Goal: Complete application form

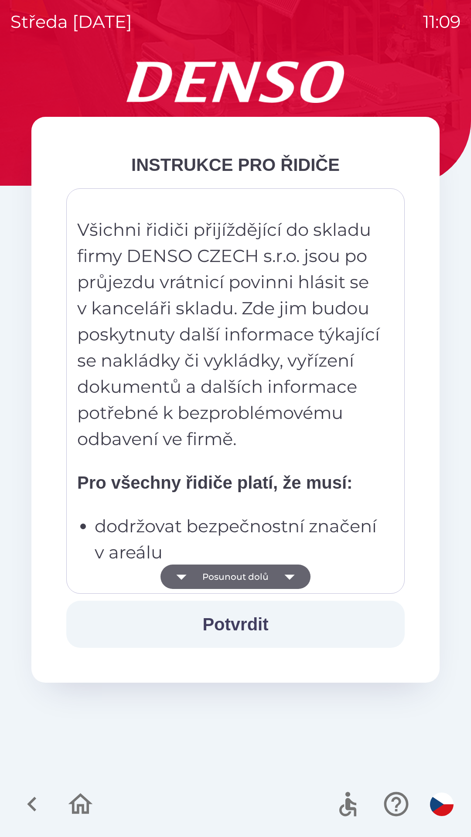
click at [293, 576] on icon "button" at bounding box center [289, 576] width 24 height 24
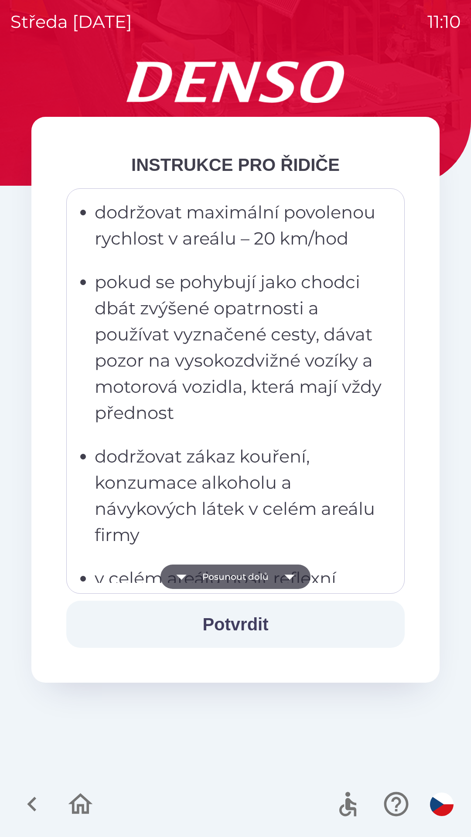
click at [277, 616] on button "Potvrdit" at bounding box center [235, 624] width 338 height 47
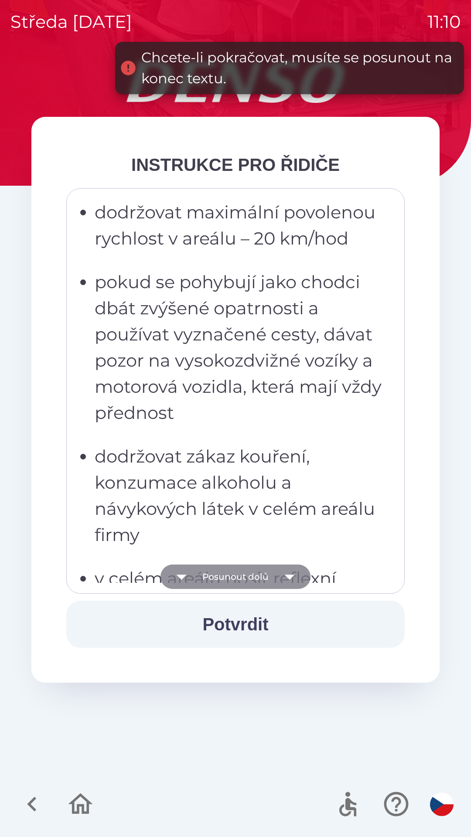
click at [267, 576] on button "Posunout dolů" at bounding box center [235, 576] width 150 height 24
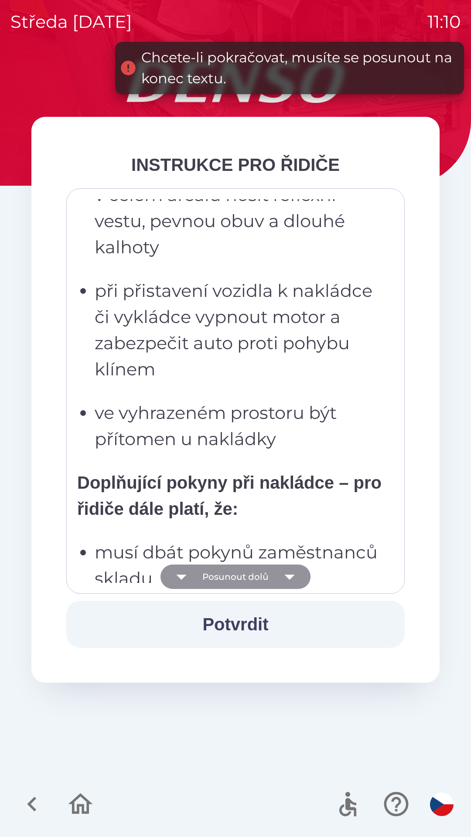
click at [263, 581] on button "Posunout dolů" at bounding box center [235, 576] width 150 height 24
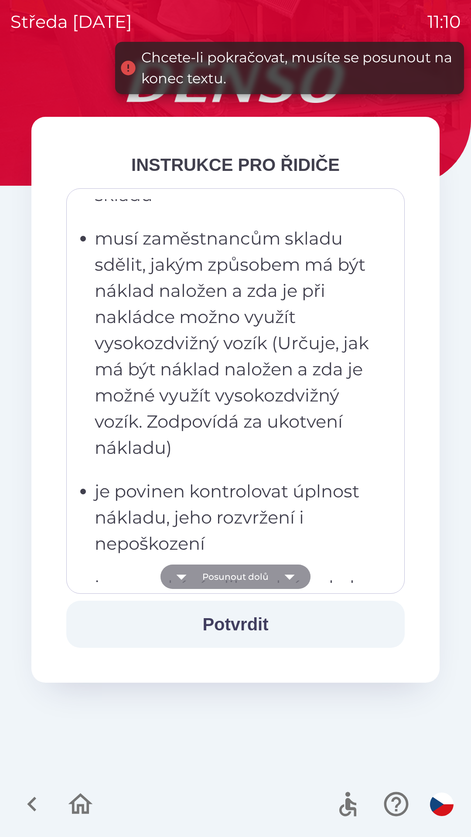
click at [261, 581] on button "Posunout dolů" at bounding box center [235, 576] width 150 height 24
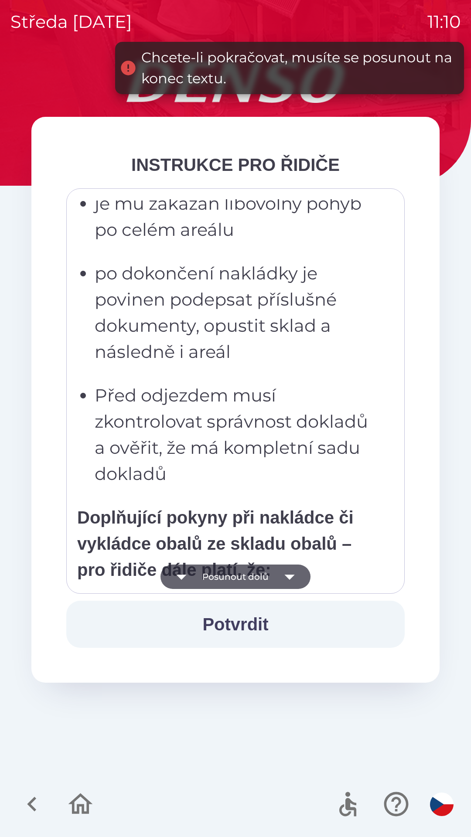
click at [261, 581] on button "Posunout dolů" at bounding box center [235, 576] width 150 height 24
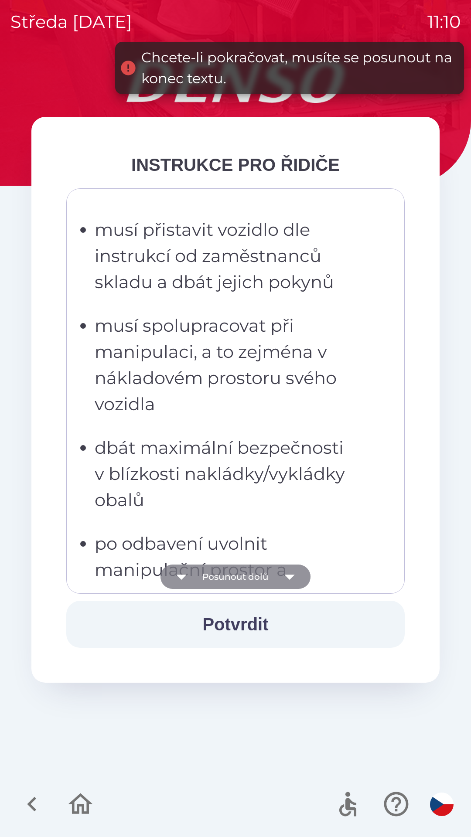
click at [265, 581] on button "Posunout dolů" at bounding box center [235, 576] width 150 height 24
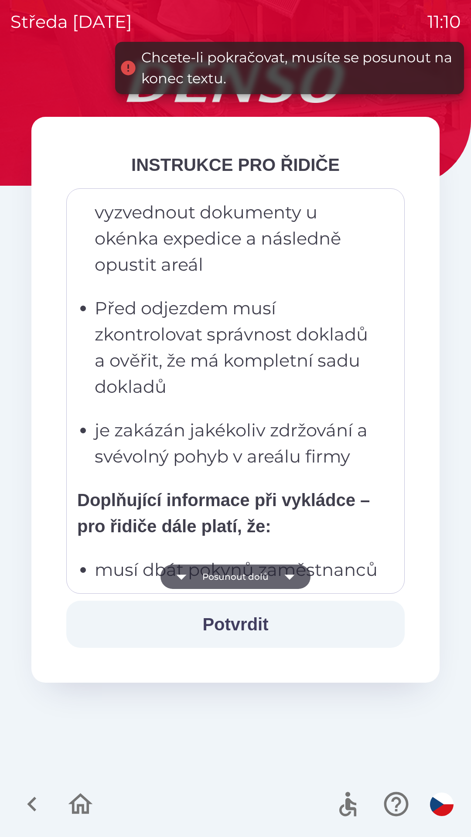
click at [266, 575] on button "Posunout dolů" at bounding box center [235, 576] width 150 height 24
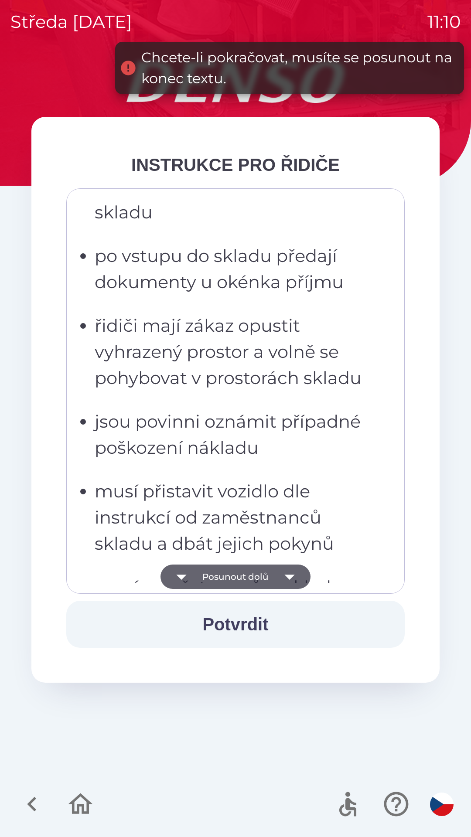
click at [266, 574] on button "Posunout dolů" at bounding box center [235, 576] width 150 height 24
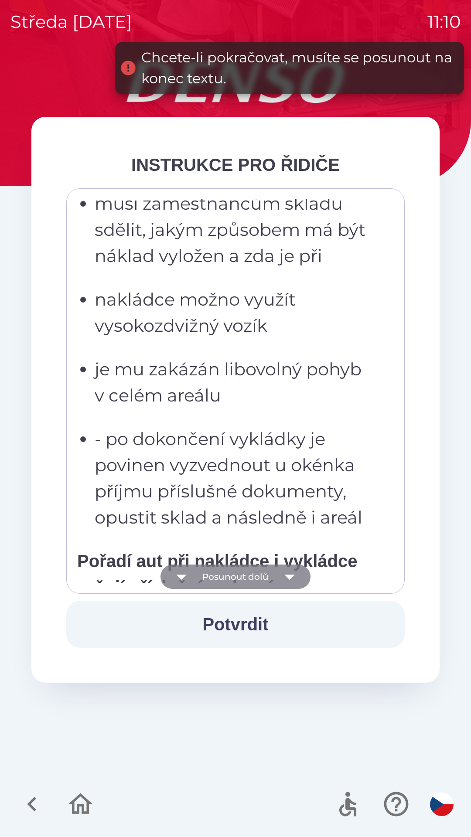
click at [261, 575] on button "Posunout dolů" at bounding box center [235, 576] width 150 height 24
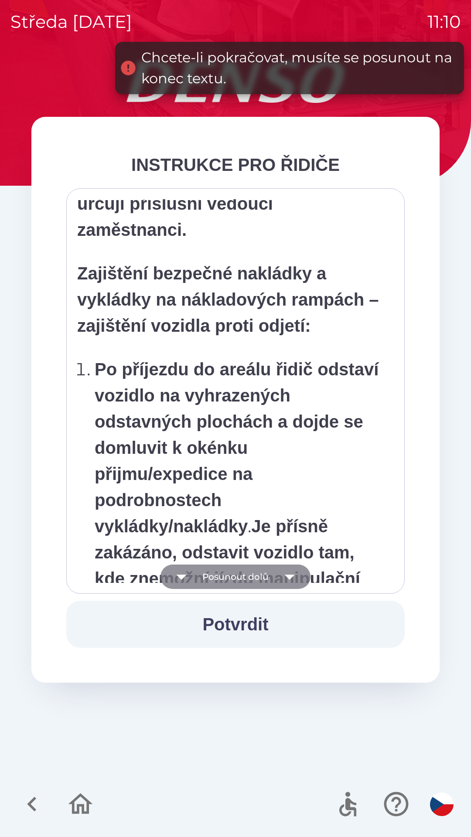
click at [261, 578] on button "Posunout dolů" at bounding box center [235, 576] width 150 height 24
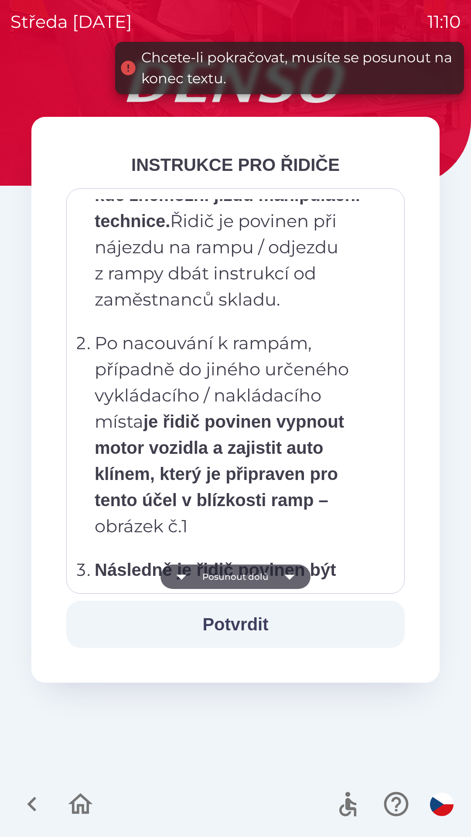
click at [264, 580] on button "Posunout dolů" at bounding box center [235, 576] width 150 height 24
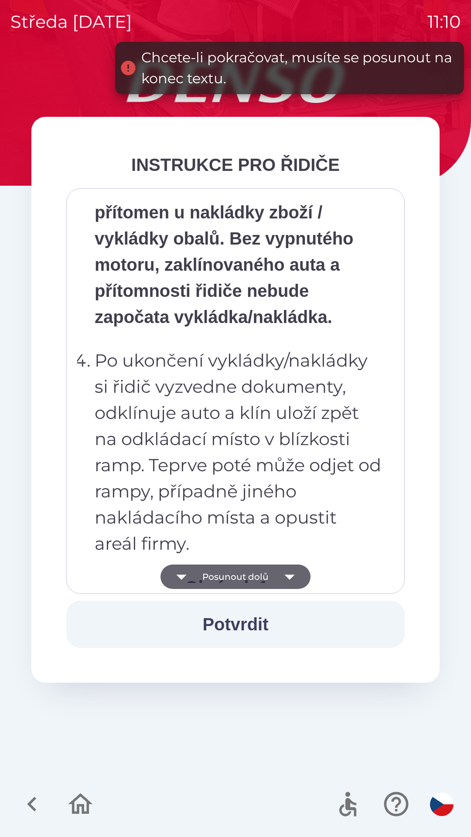
click at [264, 583] on button "Posunout dolů" at bounding box center [235, 576] width 150 height 24
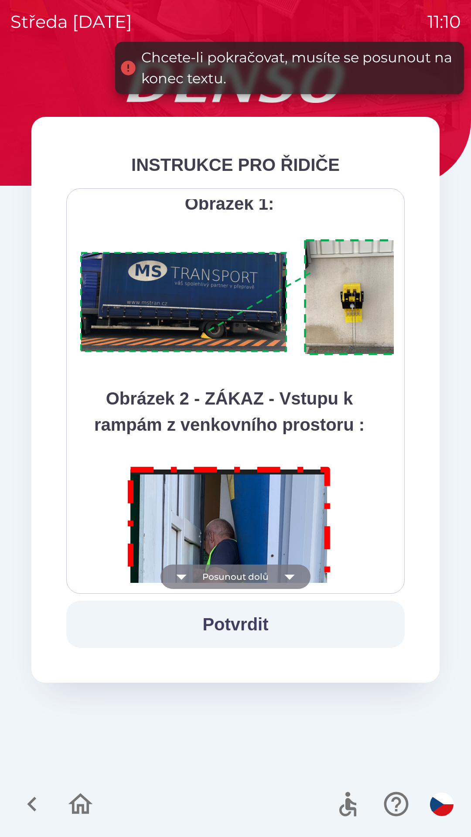
click at [267, 581] on button "Posunout dolů" at bounding box center [235, 576] width 150 height 24
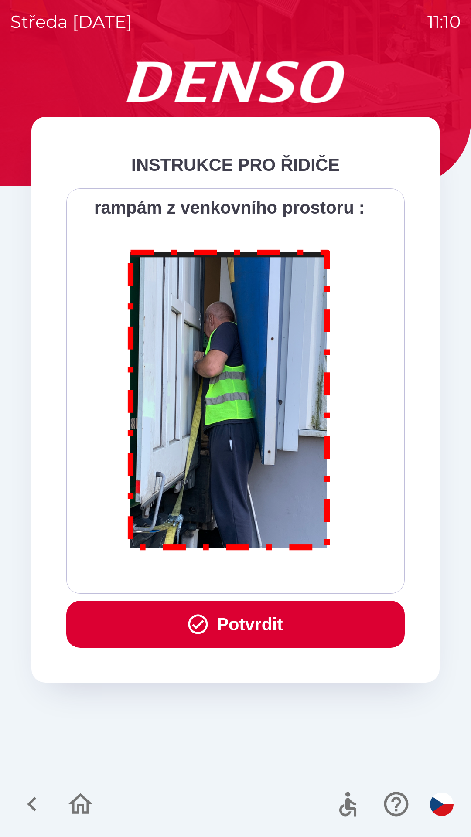
click at [285, 622] on button "Potvrdit" at bounding box center [235, 624] width 338 height 47
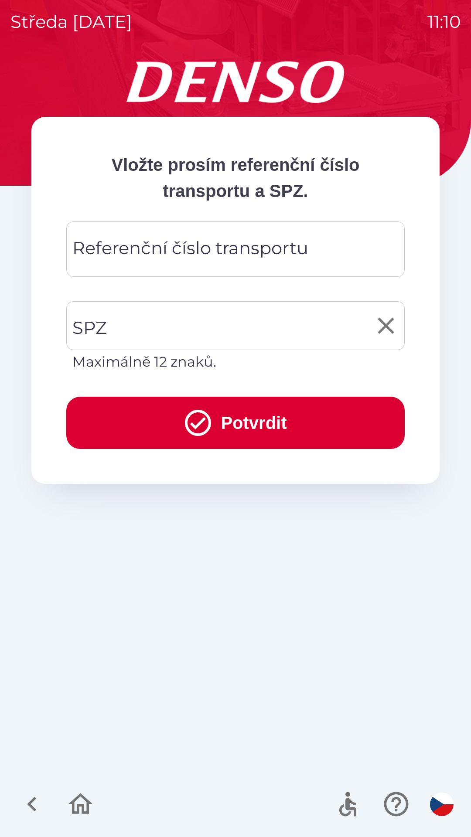
click at [186, 316] on input "SPZ" at bounding box center [228, 325] width 317 height 41
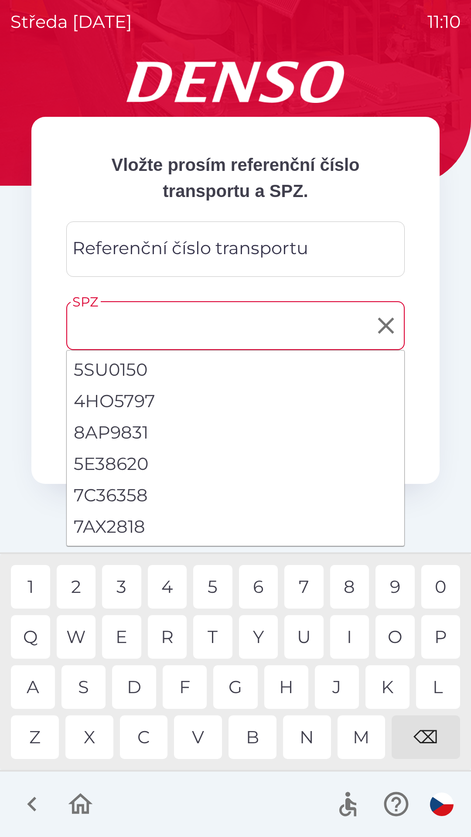
click at [128, 530] on li "7AX2818" at bounding box center [235, 526] width 337 height 31
type input "*******"
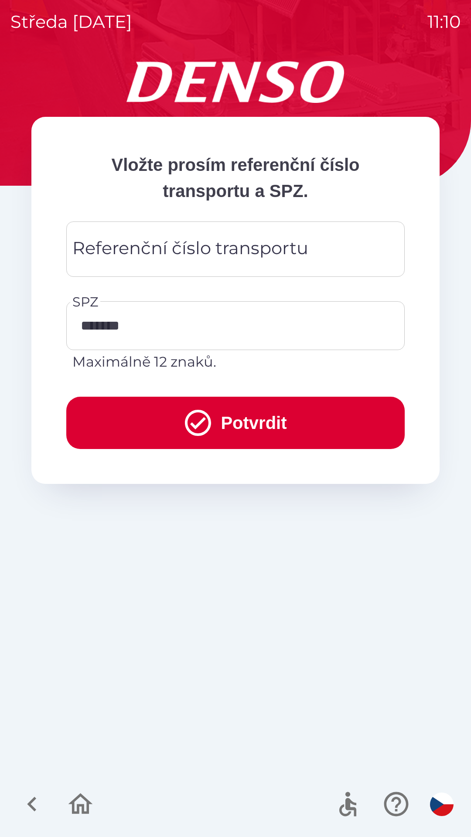
click at [293, 247] on div "Referenční číslo transportu Referenční číslo transportu" at bounding box center [235, 248] width 338 height 55
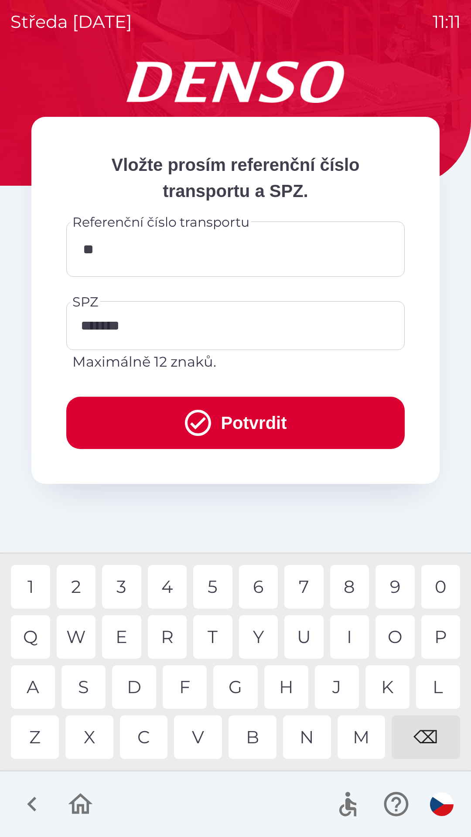
click at [118, 586] on div "3" at bounding box center [121, 587] width 39 height 44
click at [212, 580] on div "5" at bounding box center [212, 587] width 39 height 44
click at [171, 585] on div "4" at bounding box center [167, 587] width 39 height 44
click at [258, 585] on div "6" at bounding box center [258, 587] width 39 height 44
type input "**********"
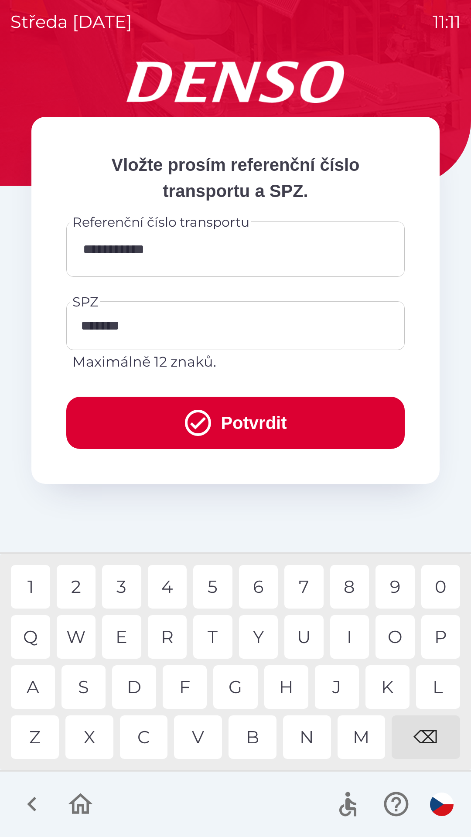
click at [290, 423] on button "Potvrdit" at bounding box center [235, 423] width 338 height 52
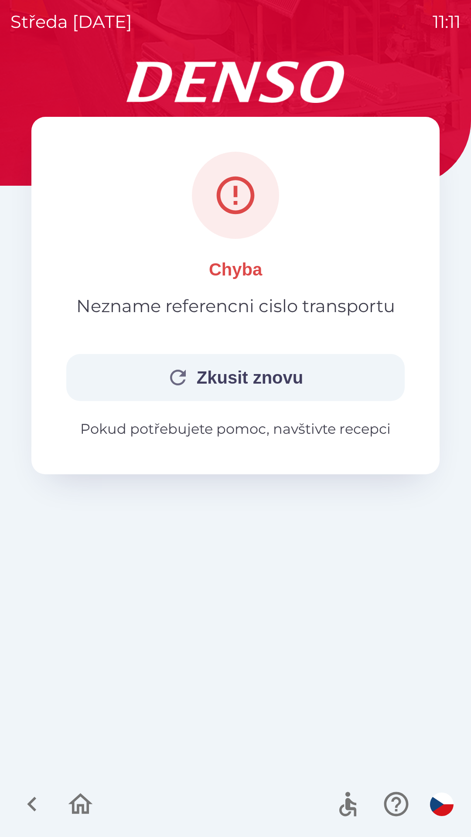
click at [287, 376] on button "Zkusit znovu" at bounding box center [235, 377] width 338 height 47
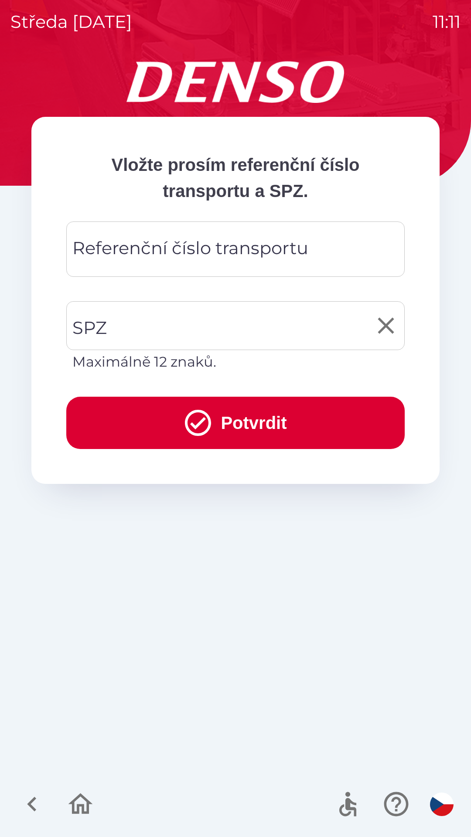
click at [203, 324] on input "SPZ" at bounding box center [228, 325] width 317 height 41
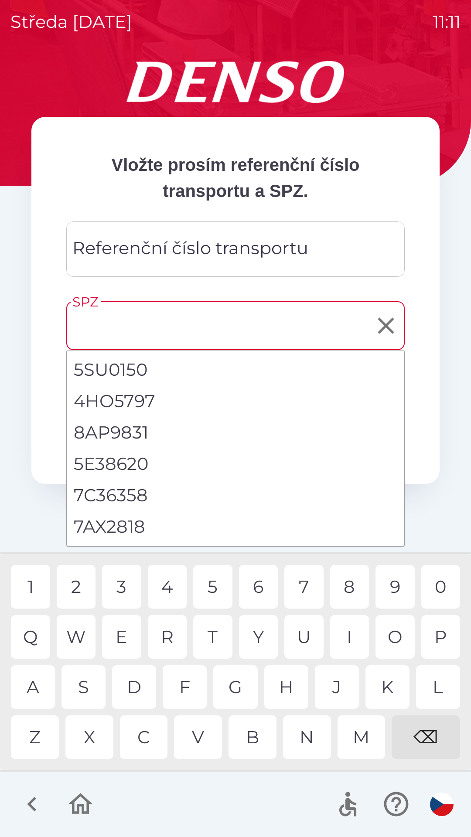
click at [130, 530] on li "7AX2818" at bounding box center [235, 526] width 337 height 31
type input "*******"
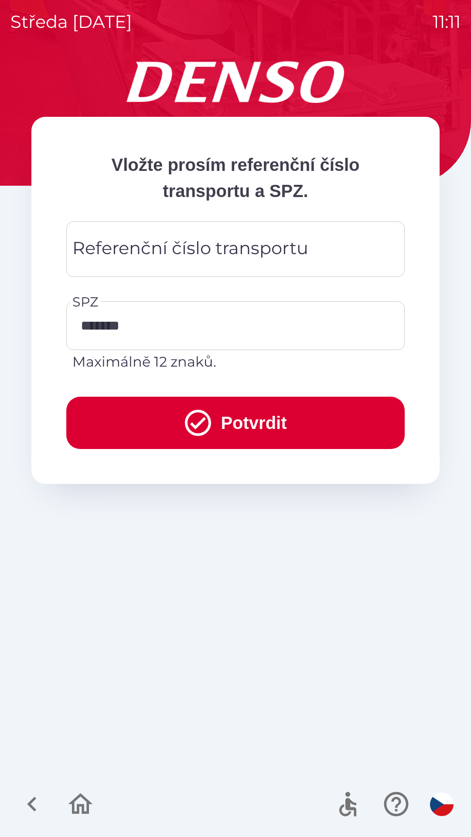
click at [275, 248] on div "Referenční číslo transportu Referenční číslo transportu" at bounding box center [235, 248] width 338 height 55
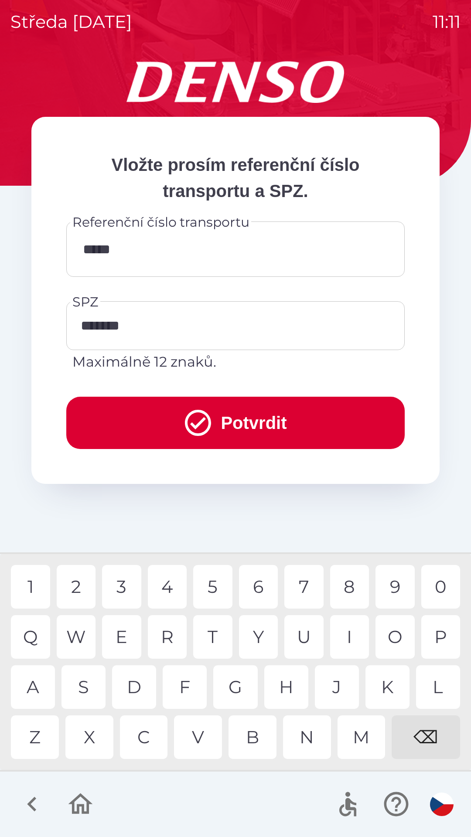
click at [41, 585] on div "1" at bounding box center [30, 587] width 39 height 44
type input "*******"
click at [304, 418] on button "Potvrdit" at bounding box center [235, 423] width 338 height 52
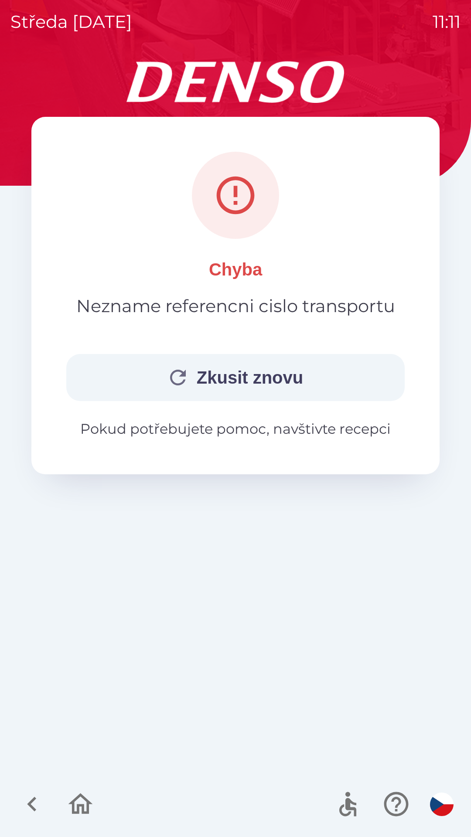
click at [286, 376] on button "Zkusit znovu" at bounding box center [235, 377] width 338 height 47
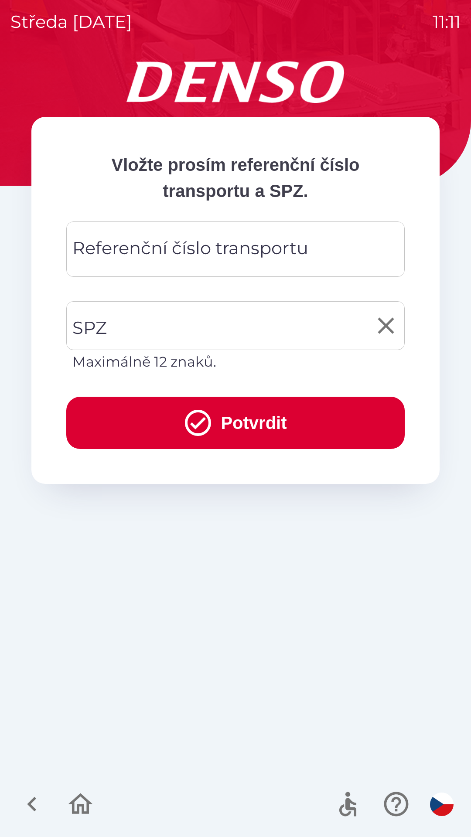
click at [223, 326] on input "SPZ" at bounding box center [228, 325] width 317 height 41
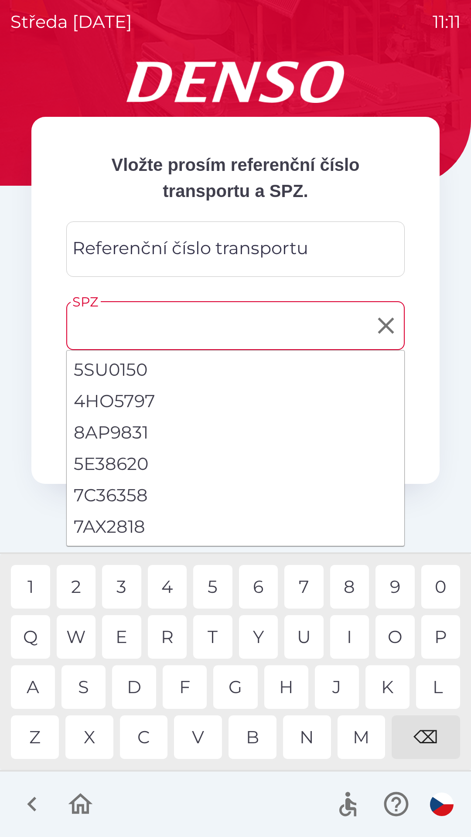
click at [133, 521] on li "7AX2818" at bounding box center [235, 526] width 337 height 31
type input "*******"
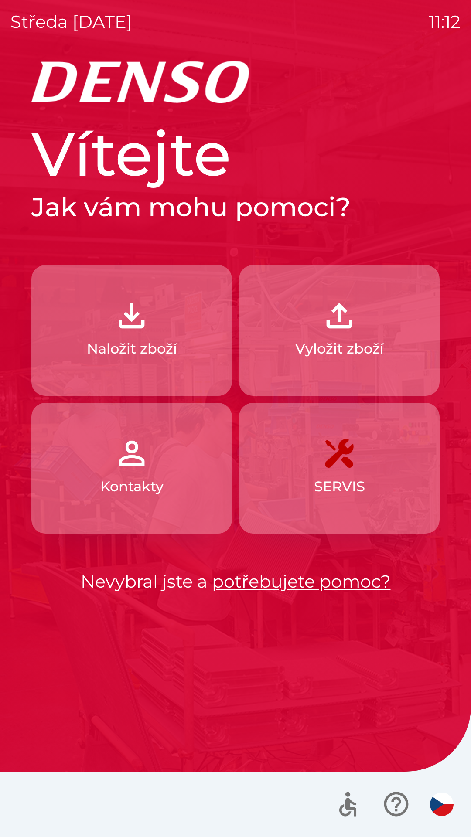
click at [358, 315] on button "Vyložit zboží" at bounding box center [339, 330] width 200 height 131
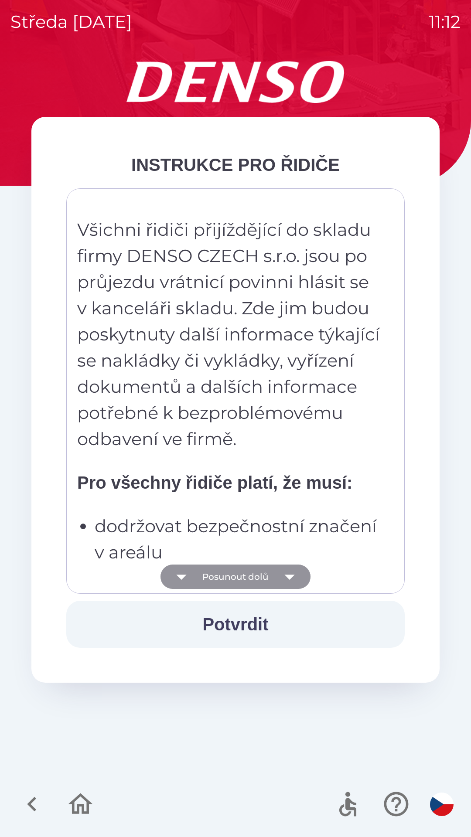
click at [257, 579] on button "Posunout dolů" at bounding box center [235, 576] width 150 height 24
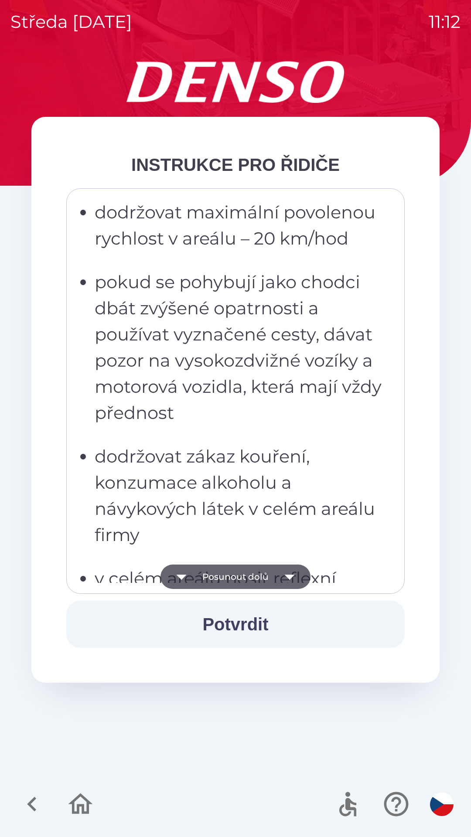
click at [257, 574] on button "Posunout dolů" at bounding box center [235, 576] width 150 height 24
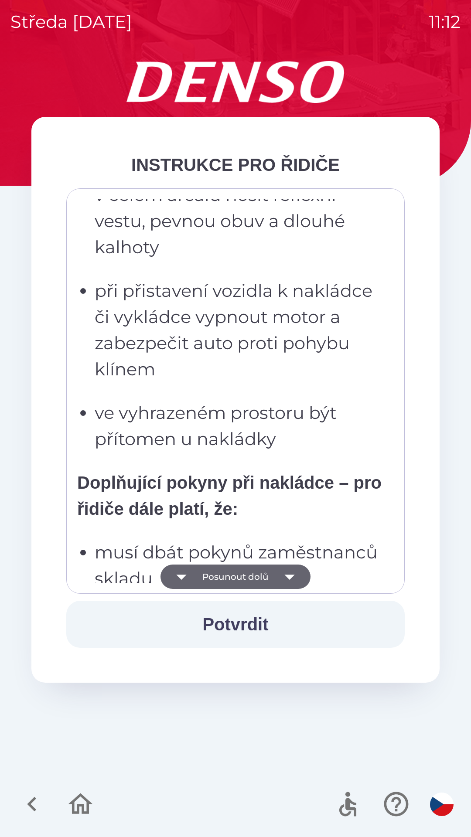
click at [254, 574] on button "Posunout dolů" at bounding box center [235, 576] width 150 height 24
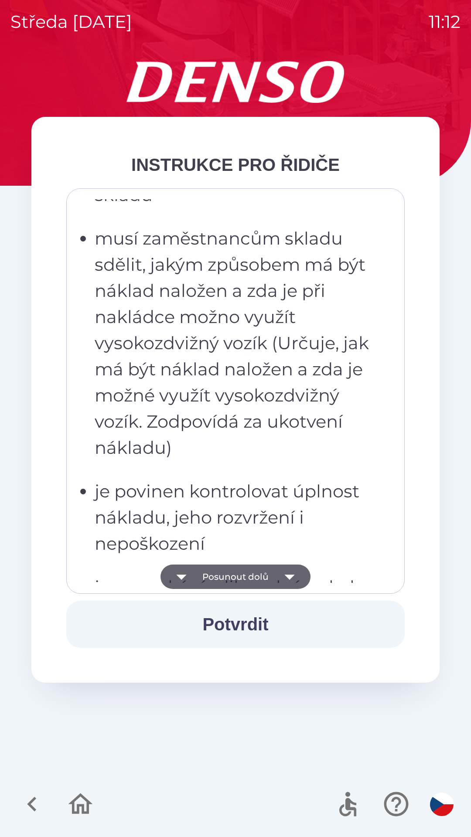
click at [251, 580] on button "Posunout dolů" at bounding box center [235, 576] width 150 height 24
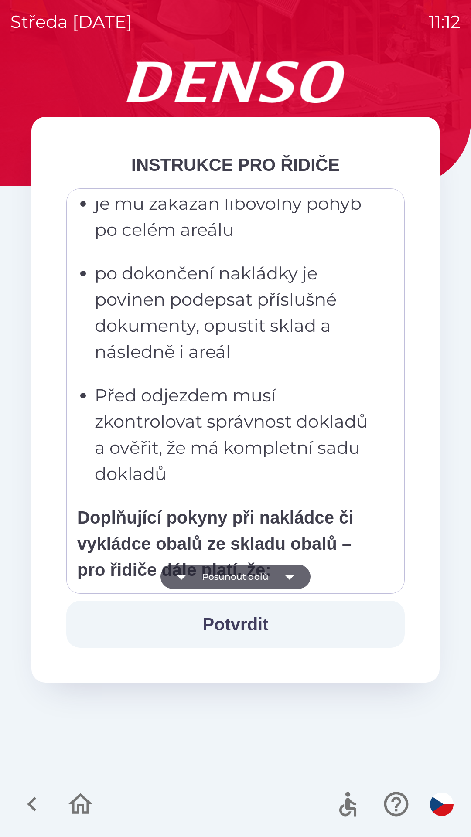
click at [251, 581] on button "Posunout dolů" at bounding box center [235, 576] width 150 height 24
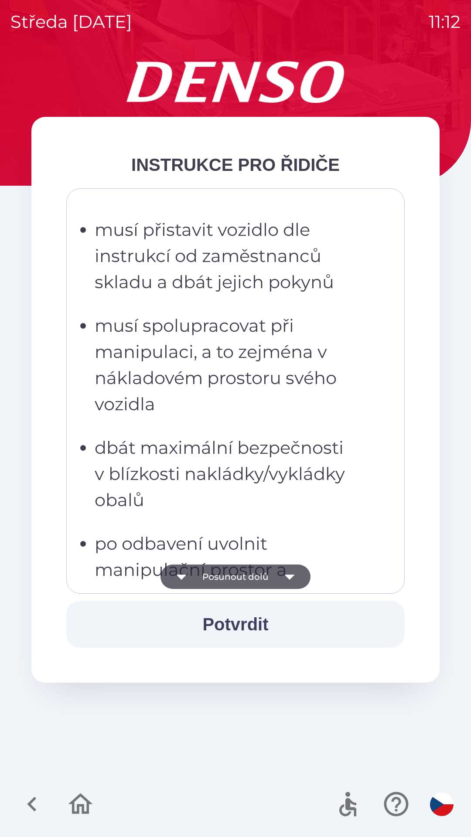
click at [252, 580] on button "Posunout dolů" at bounding box center [235, 576] width 150 height 24
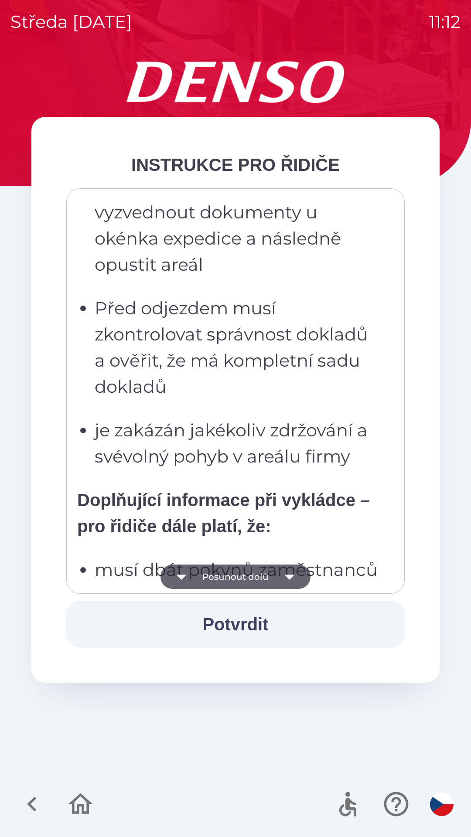
click at [253, 578] on button "Posunout dolů" at bounding box center [235, 576] width 150 height 24
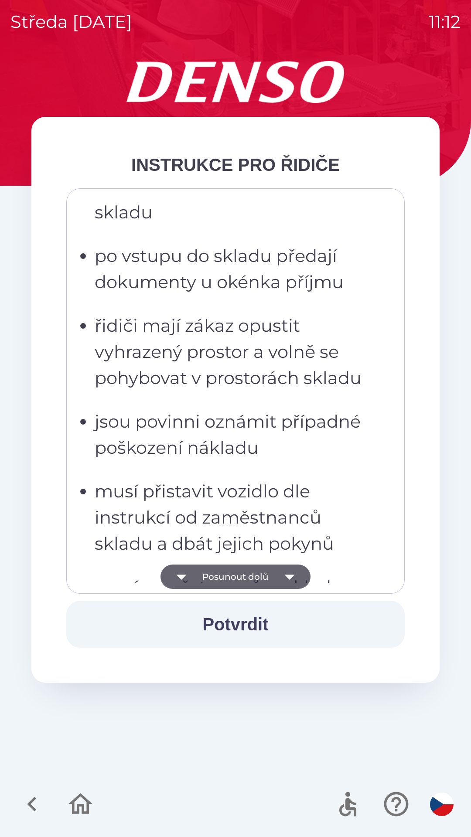
click at [251, 578] on button "Posunout dolů" at bounding box center [235, 576] width 150 height 24
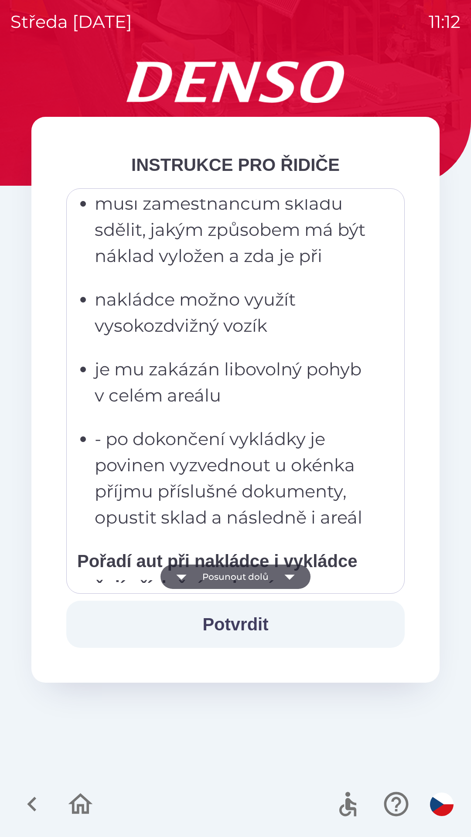
click at [251, 578] on button "Posunout dolů" at bounding box center [235, 576] width 150 height 24
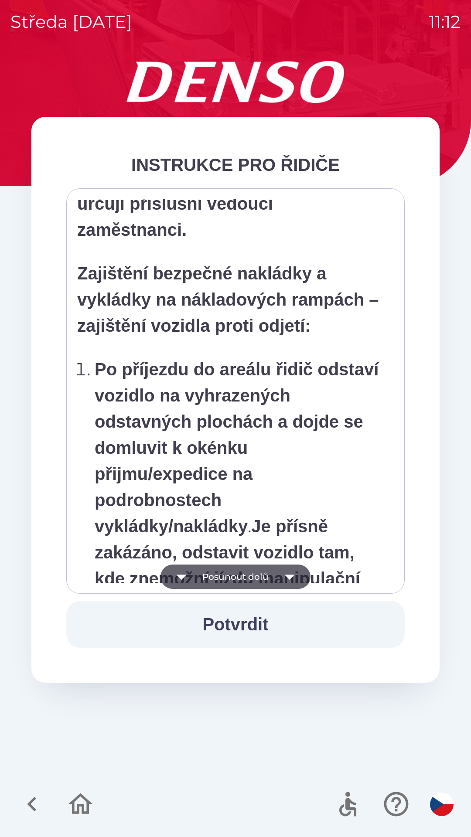
click at [252, 577] on button "Posunout dolů" at bounding box center [235, 576] width 150 height 24
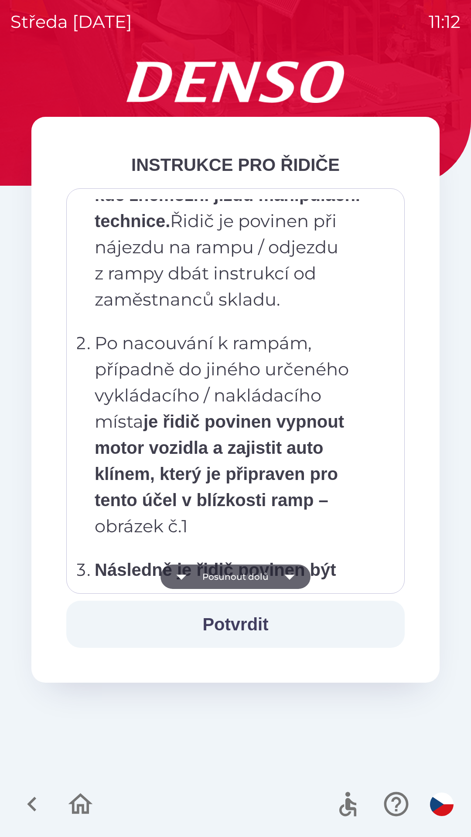
click at [252, 581] on button "Posunout dolů" at bounding box center [235, 576] width 150 height 24
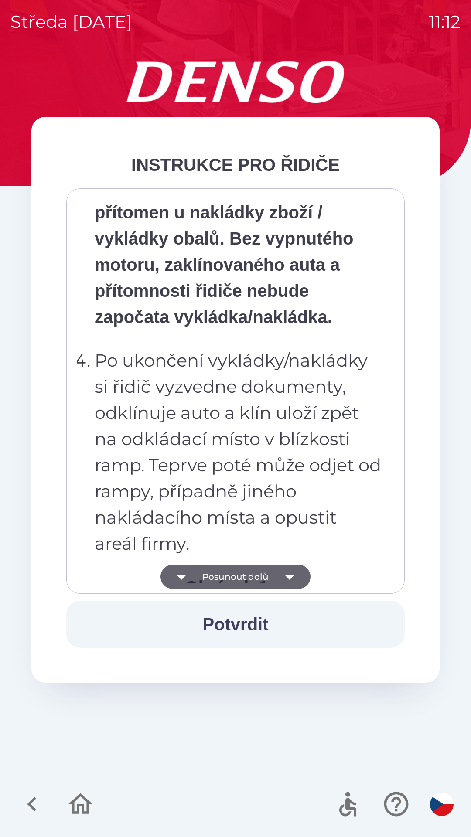
click at [253, 580] on button "Posunout dolů" at bounding box center [235, 576] width 150 height 24
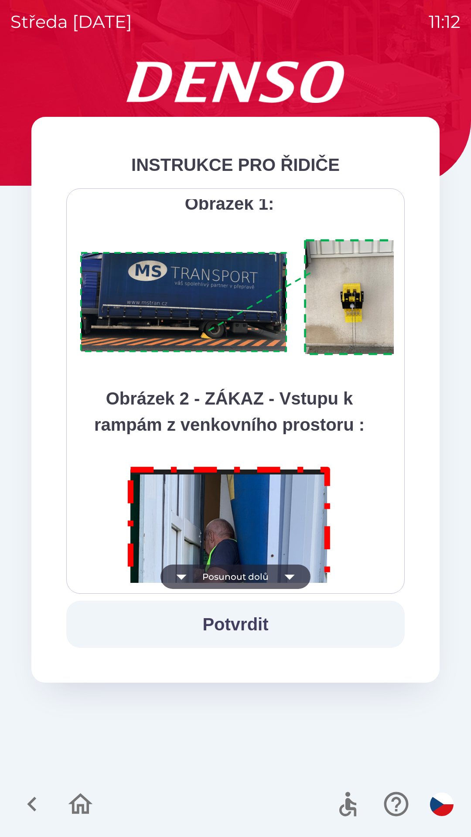
click at [251, 580] on button "Posunout dolů" at bounding box center [235, 576] width 150 height 24
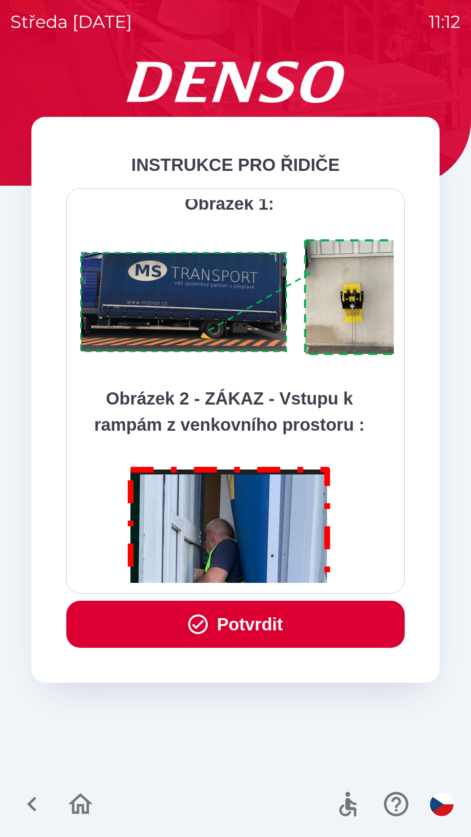
scroll to position [4898, 0]
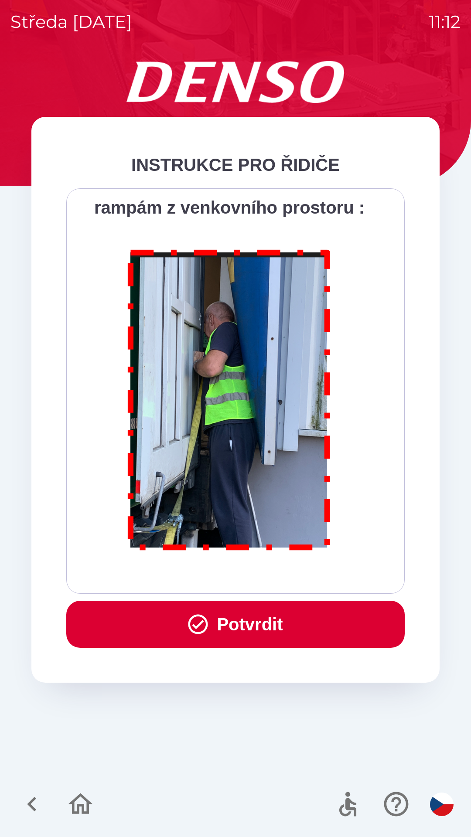
click at [251, 581] on div "Všichni řidiči přijíždějící do skladu firmy DENSO CZECH s.r.o. jsou po průjezdu…" at bounding box center [235, 391] width 316 height 384
click at [236, 625] on button "Potvrdit" at bounding box center [235, 624] width 338 height 47
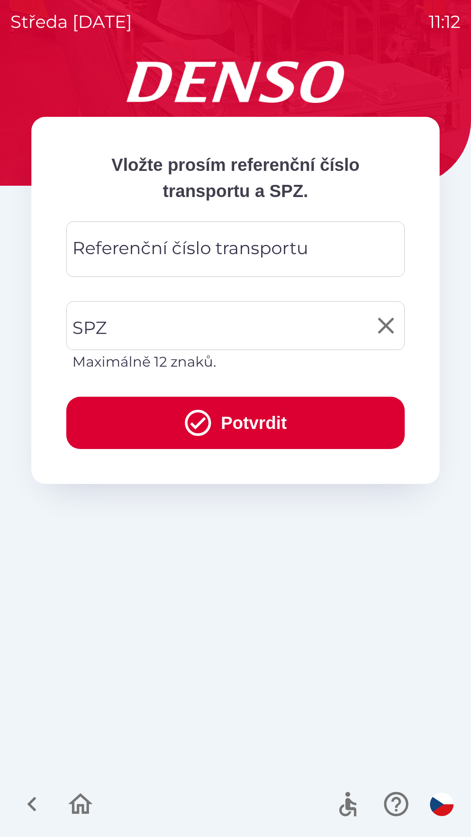
click at [207, 324] on input "SPZ" at bounding box center [228, 325] width 317 height 41
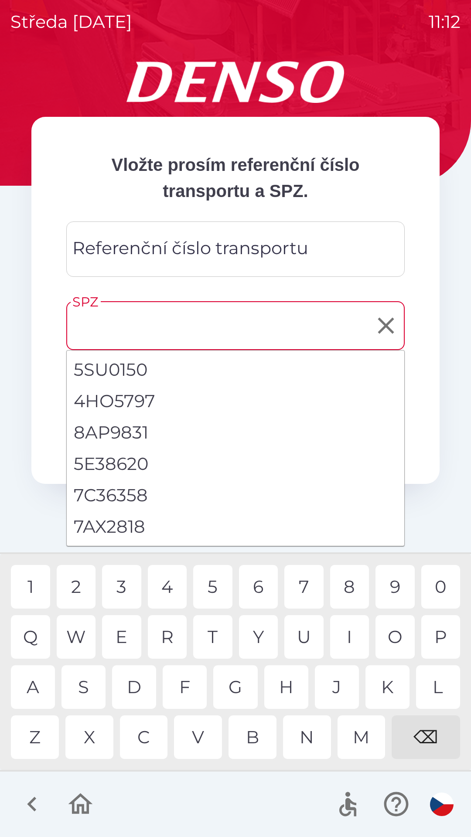
click at [139, 526] on li "7AX2818" at bounding box center [235, 526] width 337 height 31
type input "*******"
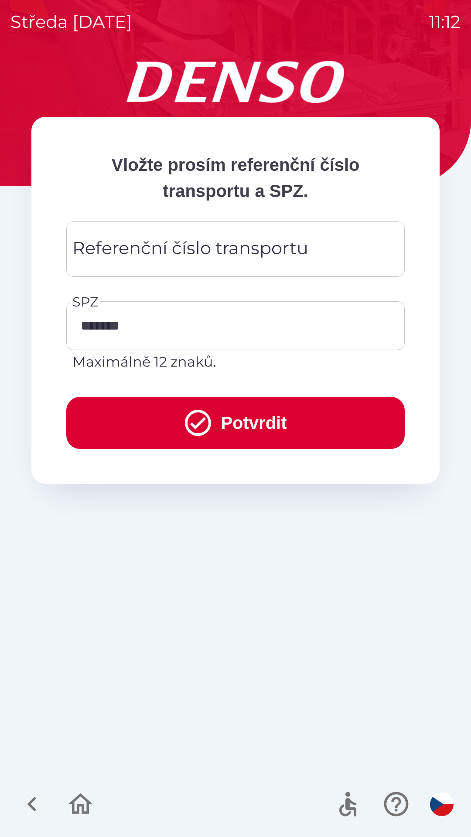
click at [240, 241] on div "Referenční číslo transportu Referenční číslo transportu" at bounding box center [235, 248] width 338 height 55
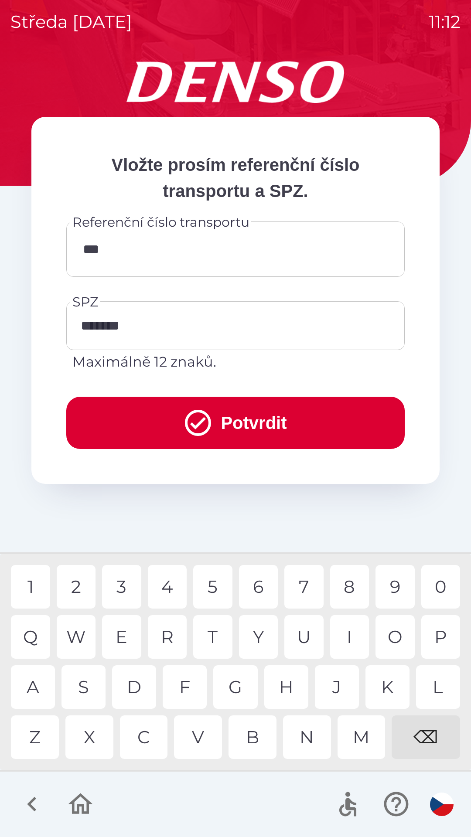
click at [79, 584] on div "2" at bounding box center [76, 587] width 39 height 44
click at [444, 586] on div "0" at bounding box center [440, 587] width 39 height 44
type input "******"
click at [347, 585] on div "8" at bounding box center [349, 587] width 39 height 44
click at [296, 420] on button "Potvrdit" at bounding box center [235, 423] width 338 height 52
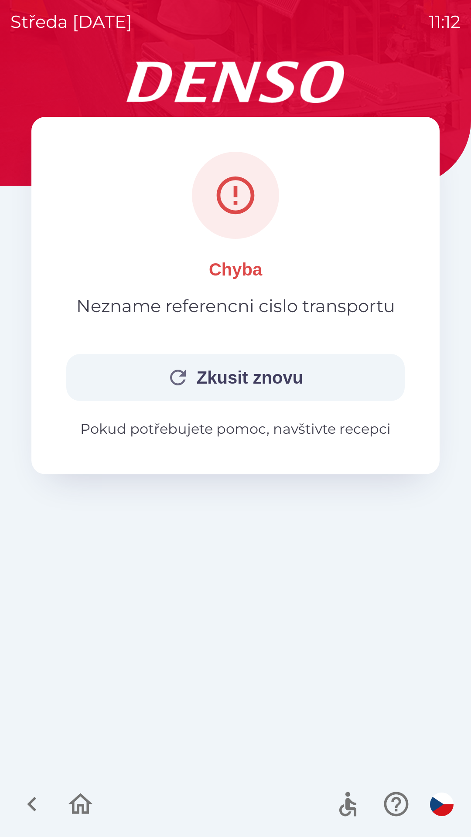
click at [239, 370] on button "Zkusit znovu" at bounding box center [235, 377] width 338 height 47
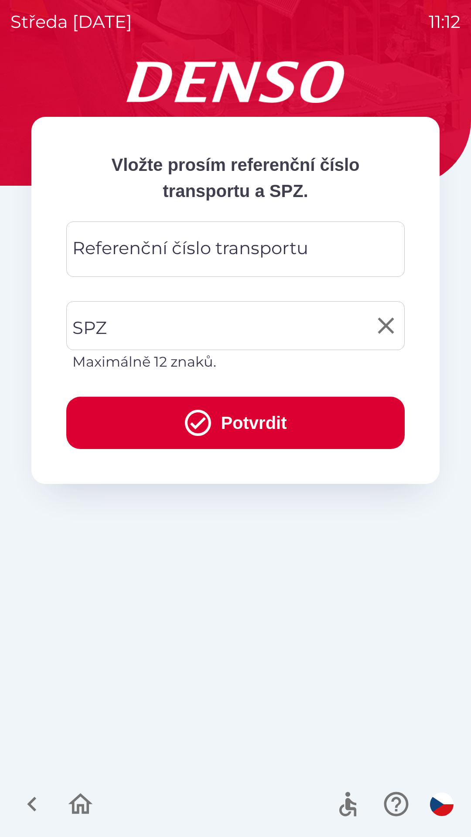
click at [219, 326] on input "SPZ" at bounding box center [228, 325] width 317 height 41
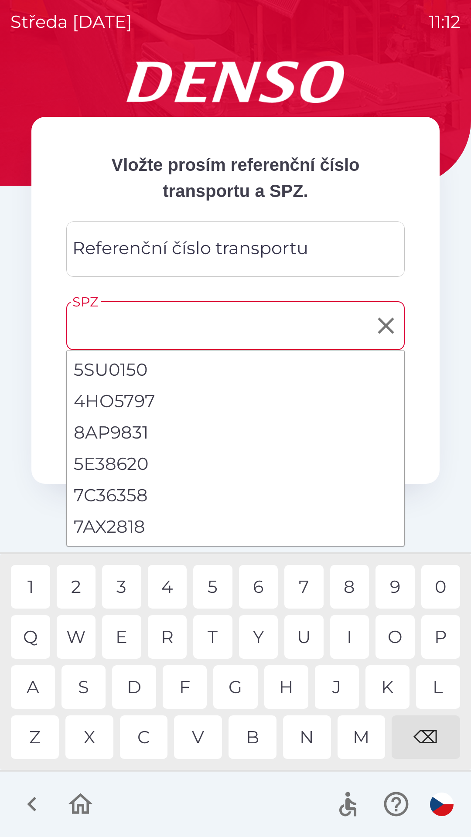
click at [134, 521] on li "7AX2818" at bounding box center [235, 526] width 337 height 31
type input "*******"
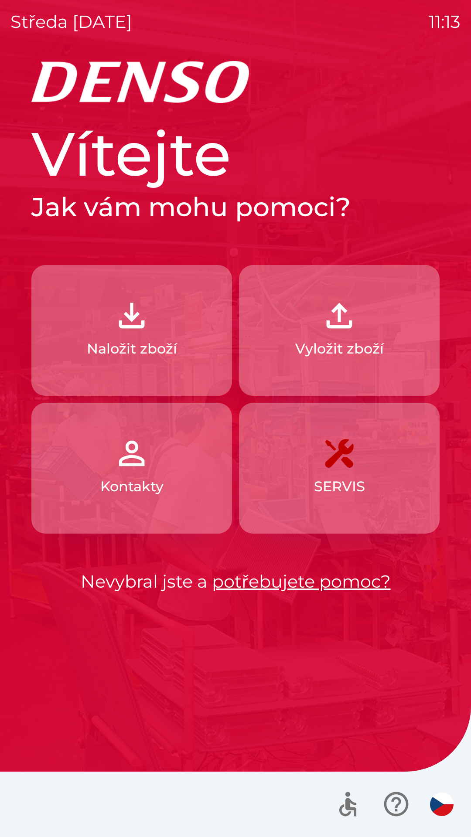
click at [344, 328] on img "button" at bounding box center [339, 315] width 38 height 38
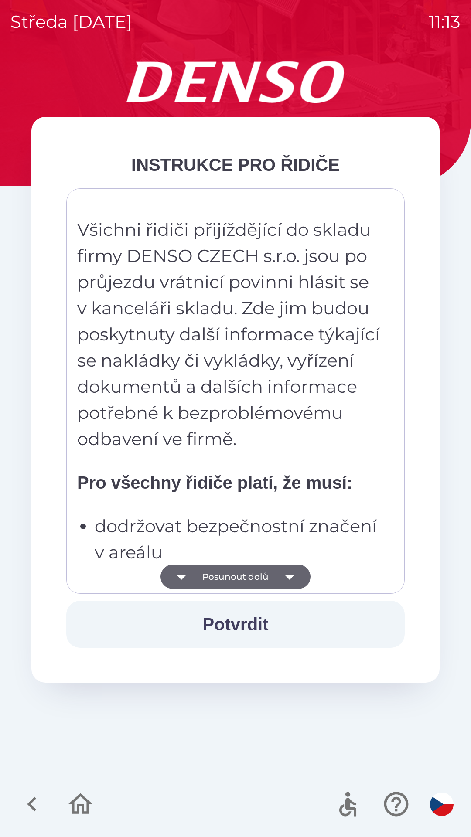
click at [275, 575] on button "Posunout dolů" at bounding box center [235, 576] width 150 height 24
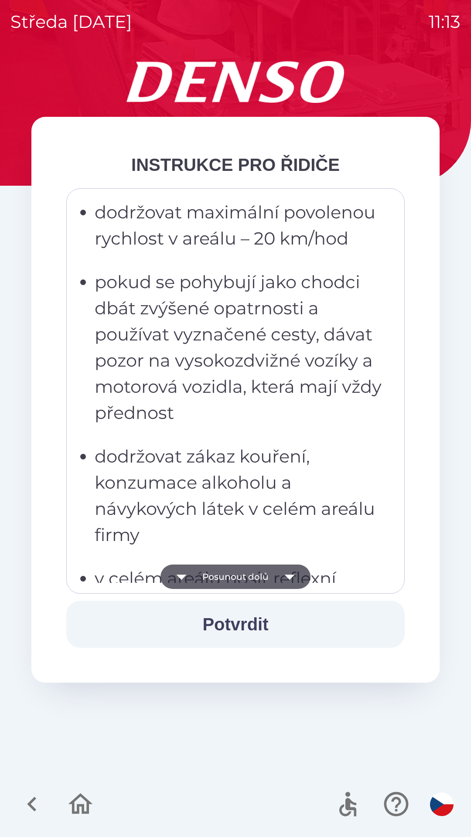
click at [274, 576] on button "Posunout dolů" at bounding box center [235, 576] width 150 height 24
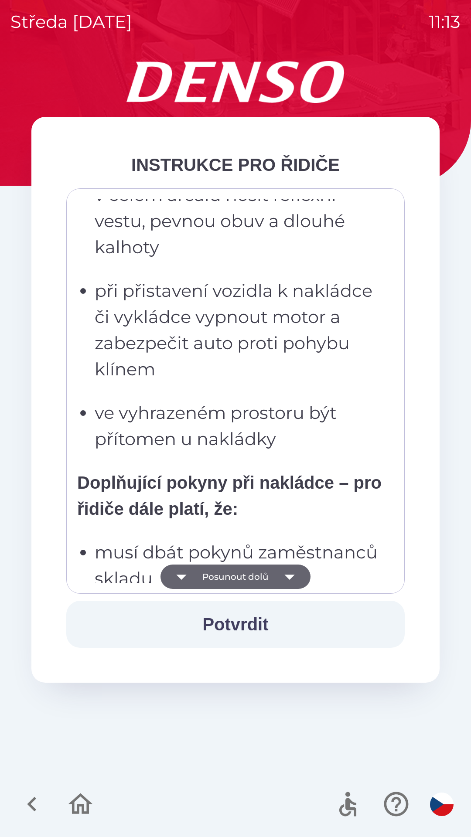
click at [275, 575] on button "Posunout dolů" at bounding box center [235, 576] width 150 height 24
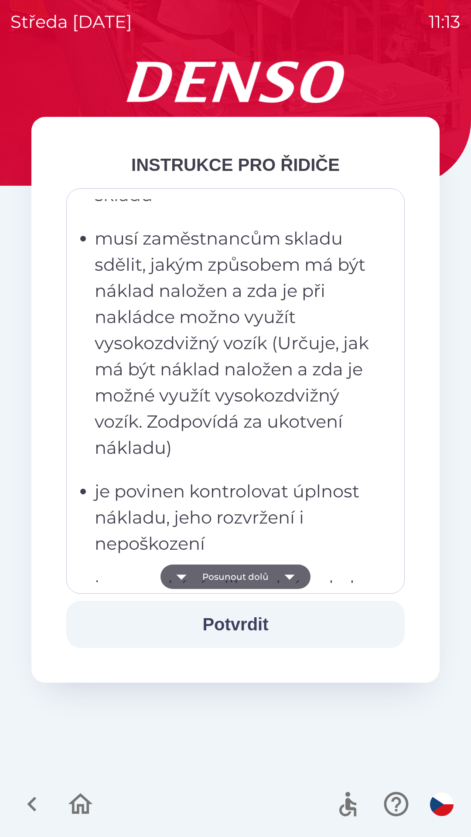
click at [277, 574] on icon "button" at bounding box center [289, 576] width 24 height 24
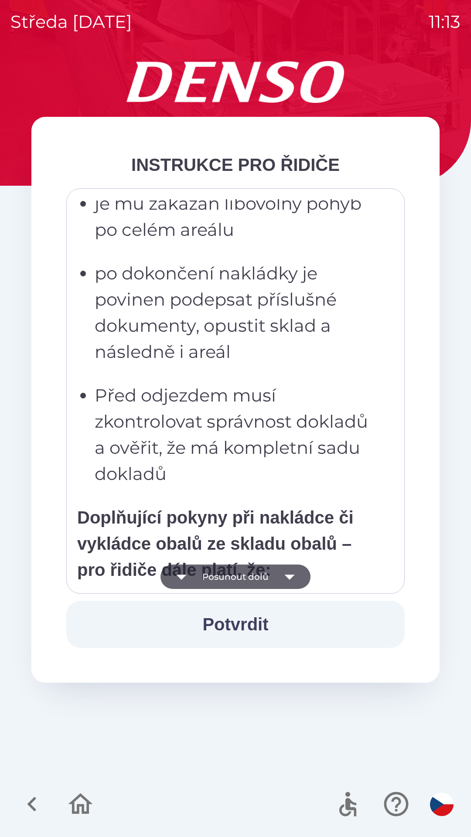
click at [275, 577] on button "Posunout dolů" at bounding box center [235, 576] width 150 height 24
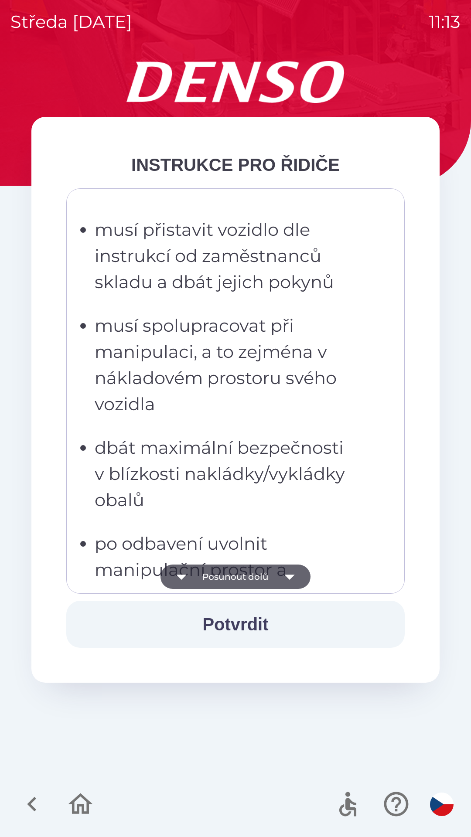
click at [275, 579] on button "Posunout dolů" at bounding box center [235, 576] width 150 height 24
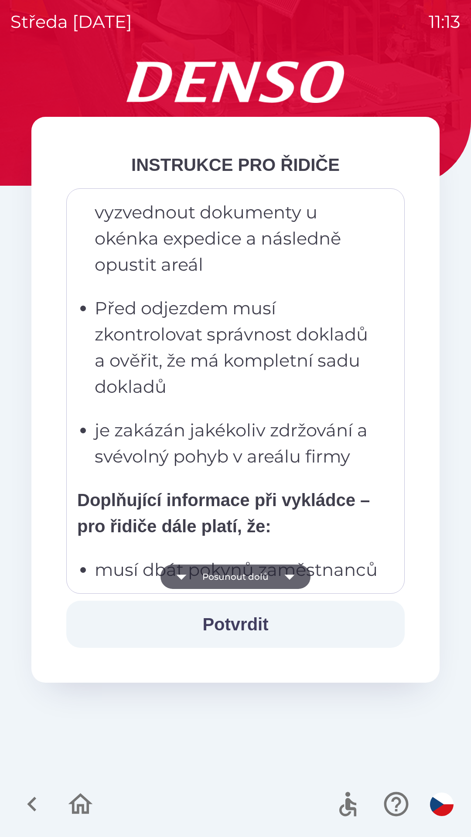
click at [273, 578] on button "Posunout dolů" at bounding box center [235, 576] width 150 height 24
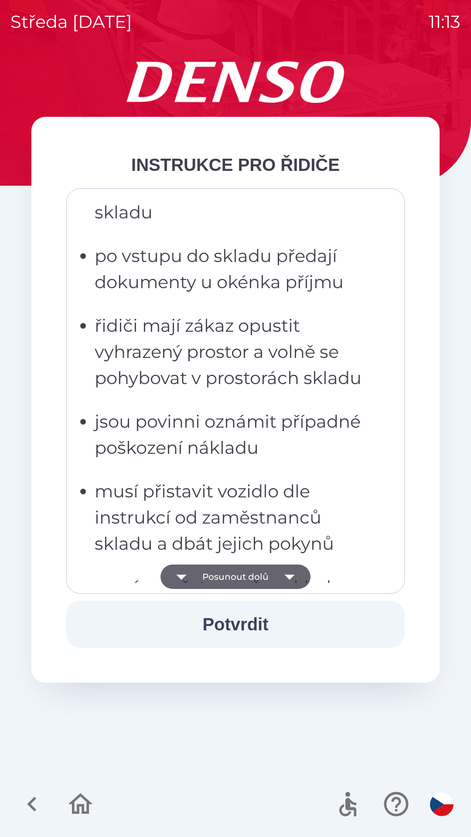
click at [271, 577] on button "Posunout dolů" at bounding box center [235, 576] width 150 height 24
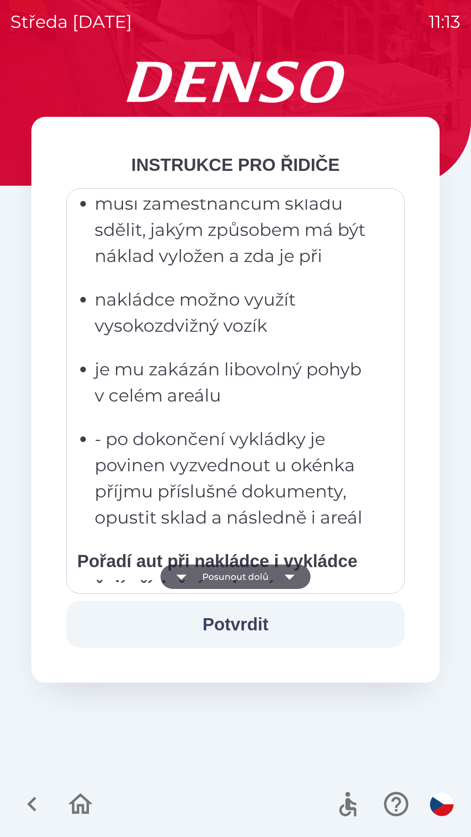
click at [269, 576] on button "Posunout dolů" at bounding box center [235, 576] width 150 height 24
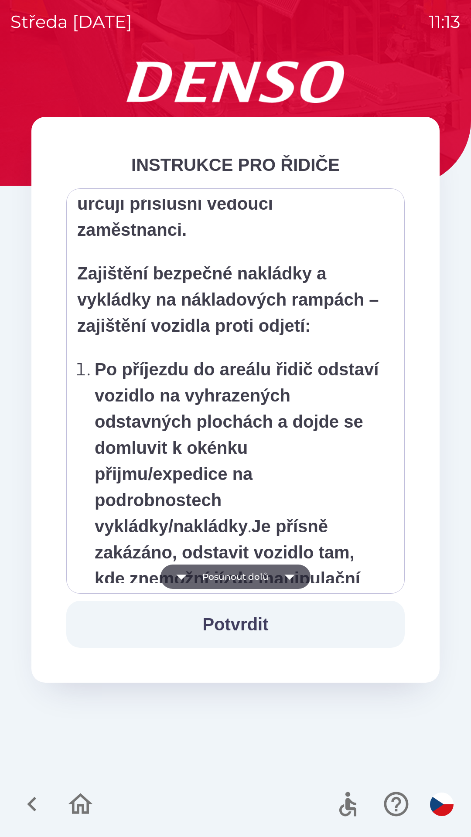
click at [266, 576] on button "Posunout dolů" at bounding box center [235, 576] width 150 height 24
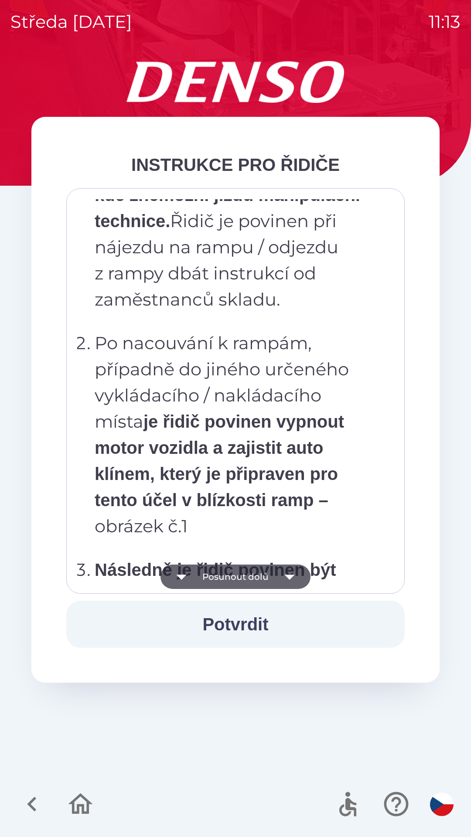
click at [263, 576] on button "Posunout dolů" at bounding box center [235, 576] width 150 height 24
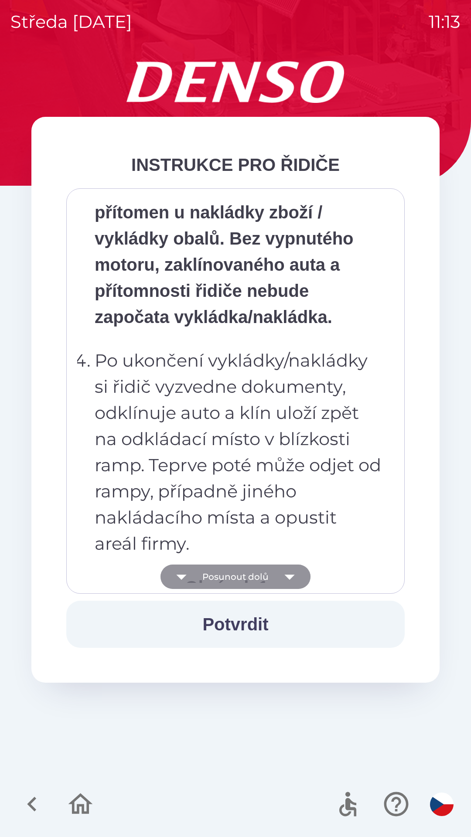
click at [261, 576] on button "Posunout dolů" at bounding box center [235, 576] width 150 height 24
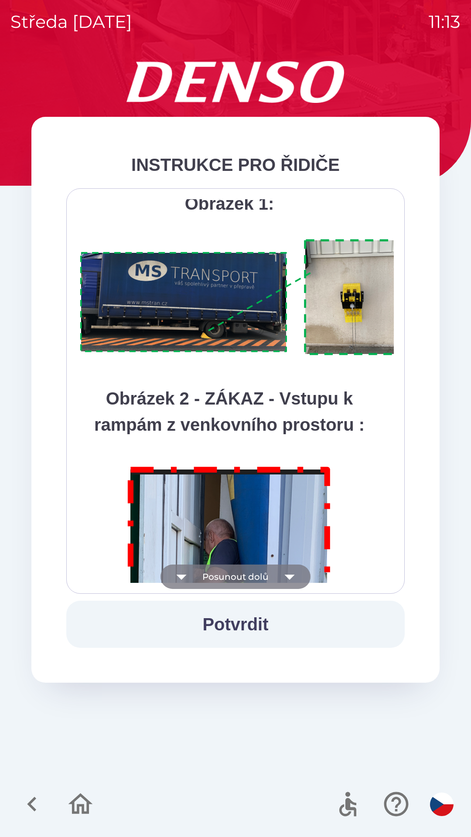
click at [258, 581] on button "Posunout dolů" at bounding box center [235, 576] width 150 height 24
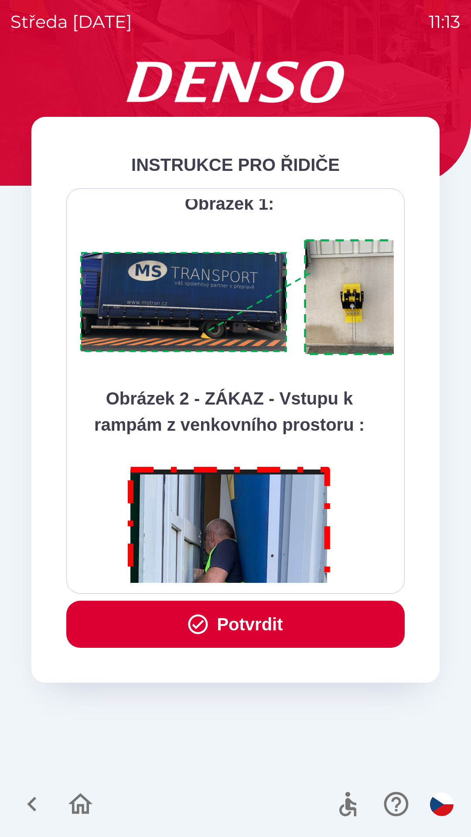
scroll to position [4898, 0]
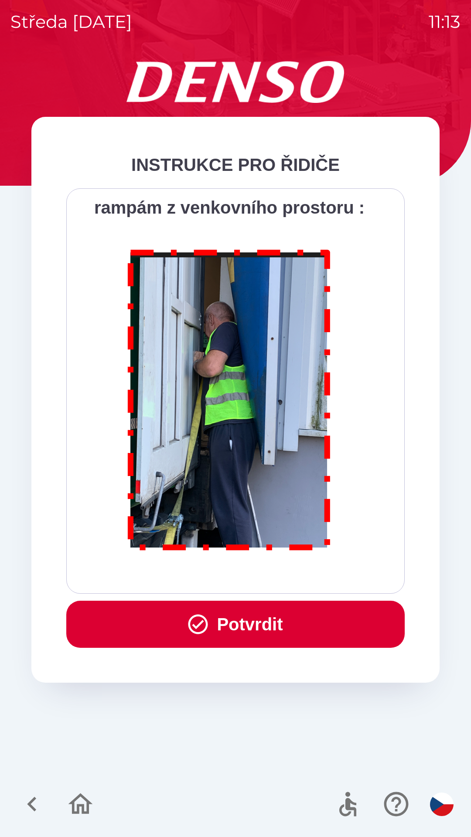
click at [256, 579] on div "Všichni řidiči přijíždějící do skladu firmy DENSO CZECH s.r.o. jsou po průjezdu…" at bounding box center [235, 391] width 316 height 384
click at [245, 621] on button "Potvrdit" at bounding box center [235, 624] width 338 height 47
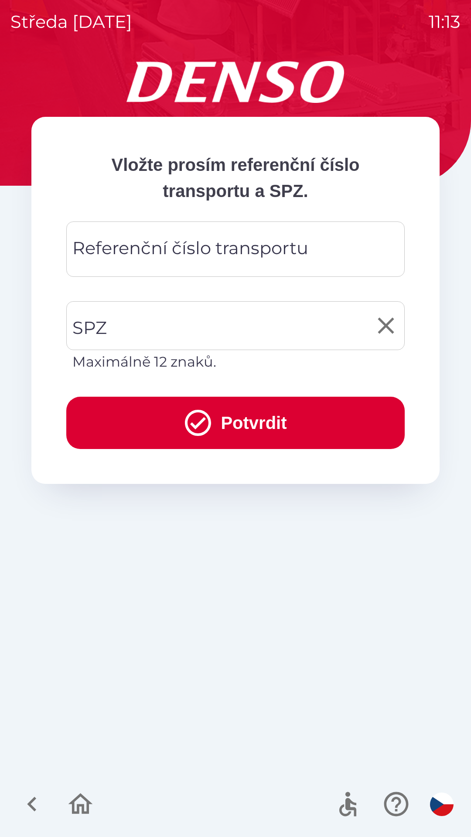
click at [232, 333] on input "SPZ" at bounding box center [228, 325] width 317 height 41
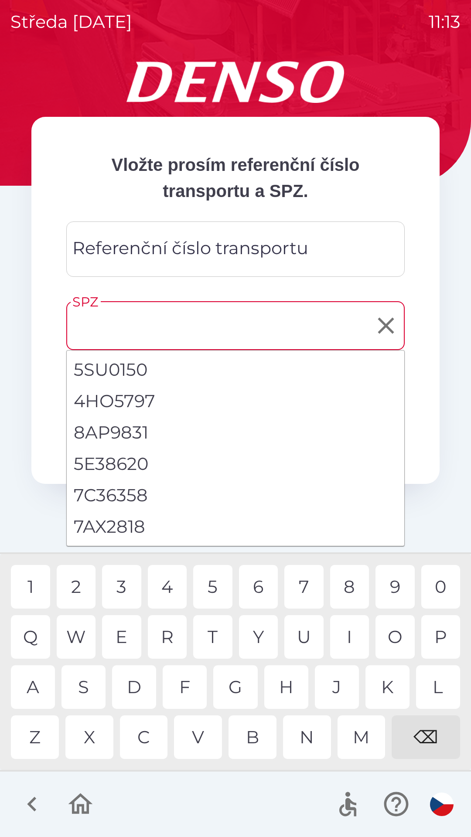
click at [137, 522] on li "7AX2818" at bounding box center [235, 526] width 337 height 31
type input "*******"
